Goal: Information Seeking & Learning: Learn about a topic

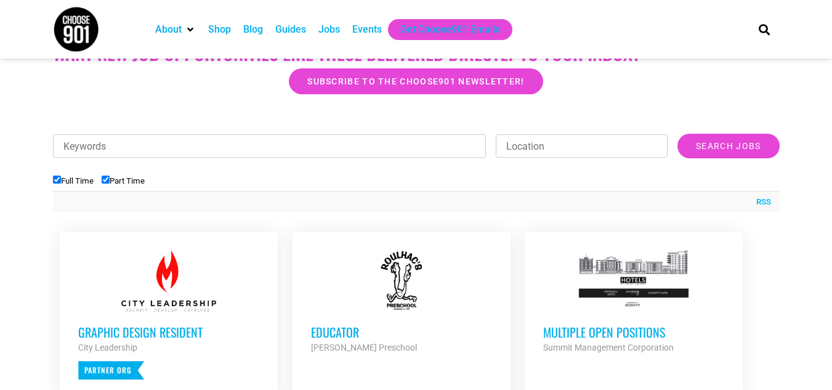
scroll to position [337, 0]
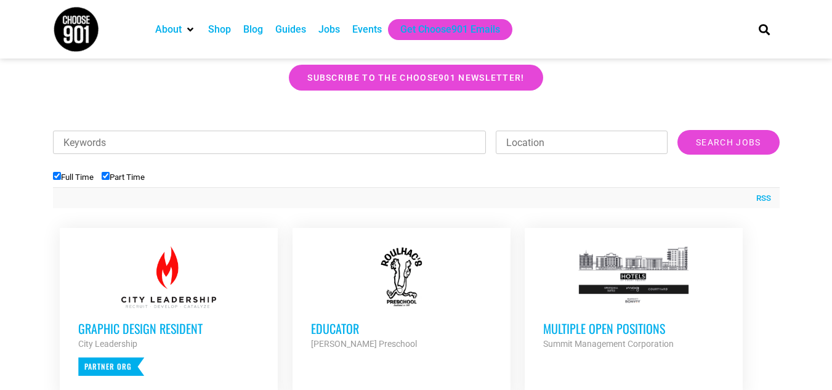
click at [106, 174] on input "Part Time" at bounding box center [106, 176] width 8 height 8
checkbox input "false"
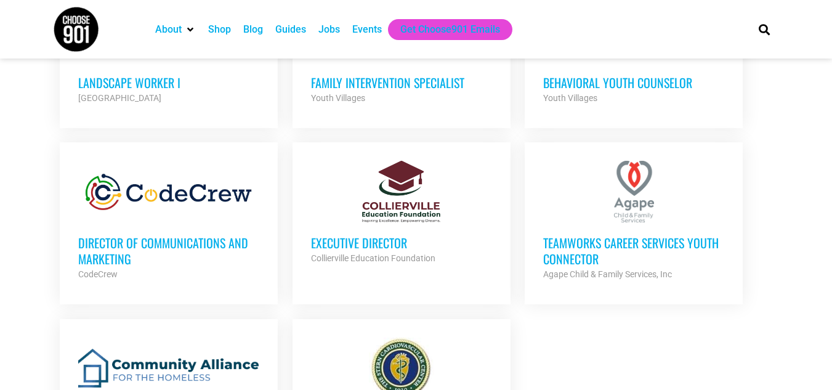
scroll to position [1263, 0]
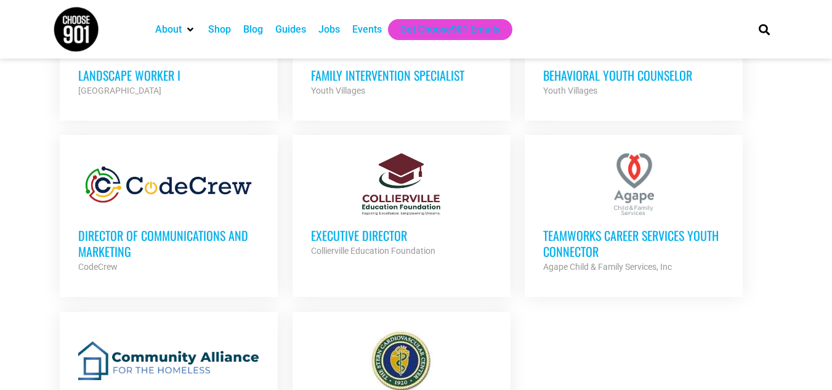
drag, startPoint x: 840, startPoint y: 253, endPoint x: 790, endPoint y: 204, distance: 70.5
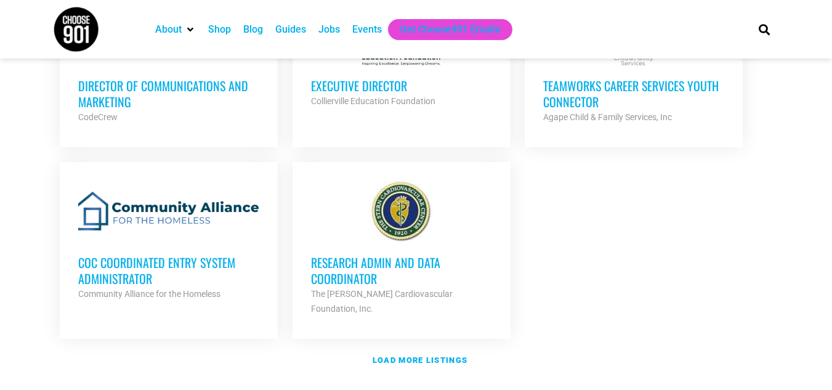
scroll to position [1434, 0]
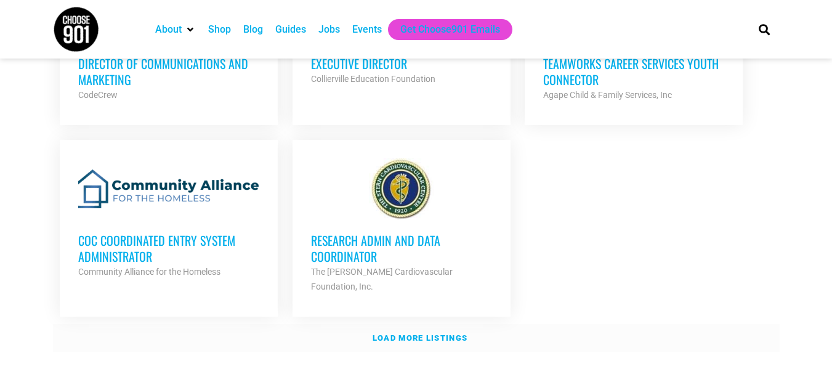
click at [406, 333] on strong "Load more listings" at bounding box center [419, 337] width 95 height 9
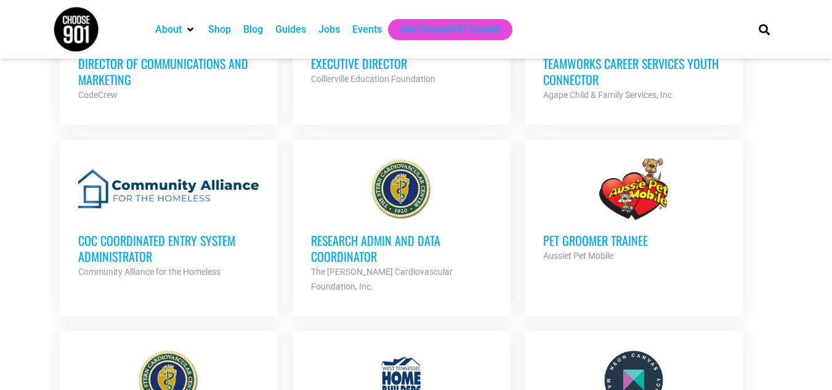
drag, startPoint x: 448, startPoint y: 298, endPoint x: 651, endPoint y: 193, distance: 228.5
click at [651, 193] on ul "Educator Roulhac's Preschool Partner Org Full Time Multiple Open Positions Summ…" at bounding box center [416, 330] width 726 height 2414
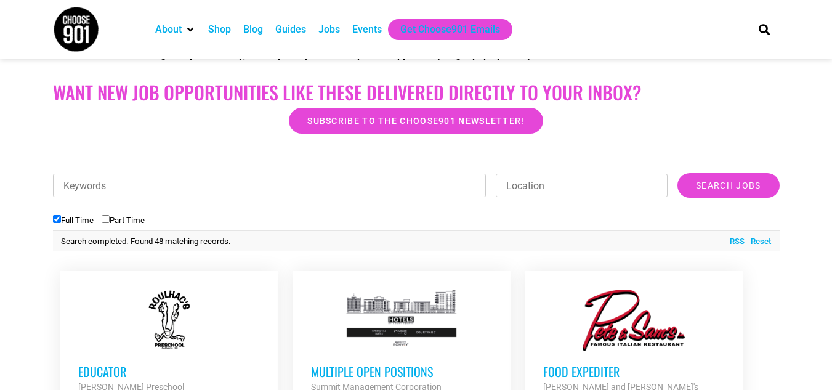
scroll to position [243, 0]
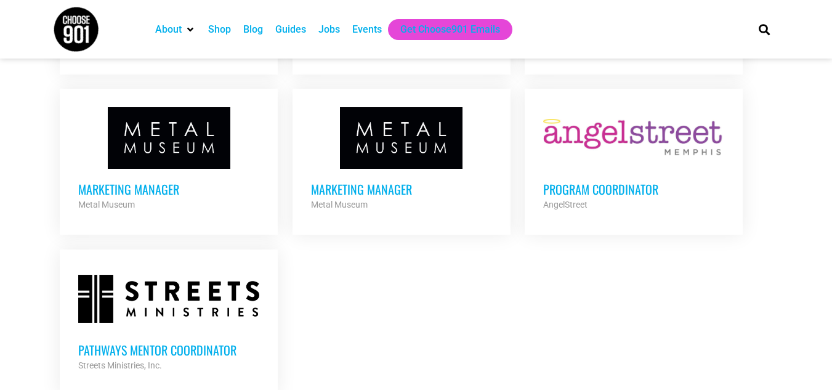
scroll to position [2642, 0]
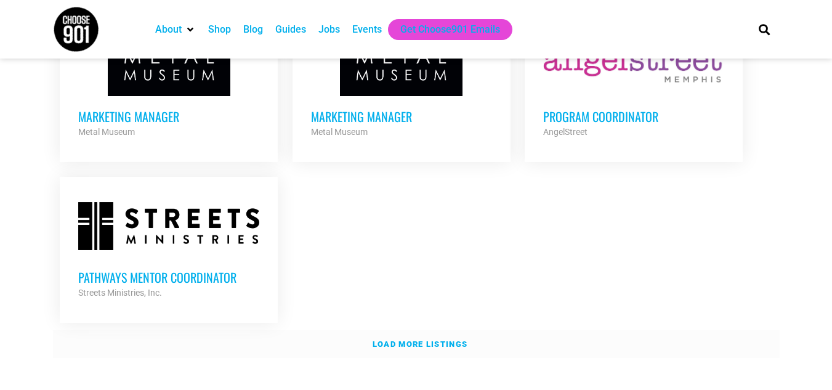
click at [433, 339] on strong "Load more listings" at bounding box center [419, 343] width 95 height 9
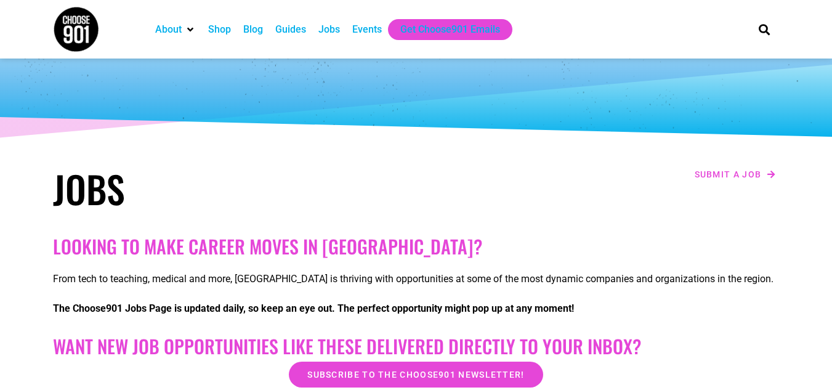
scroll to position [34, 0]
